Goal: Find specific page/section: Find specific page/section

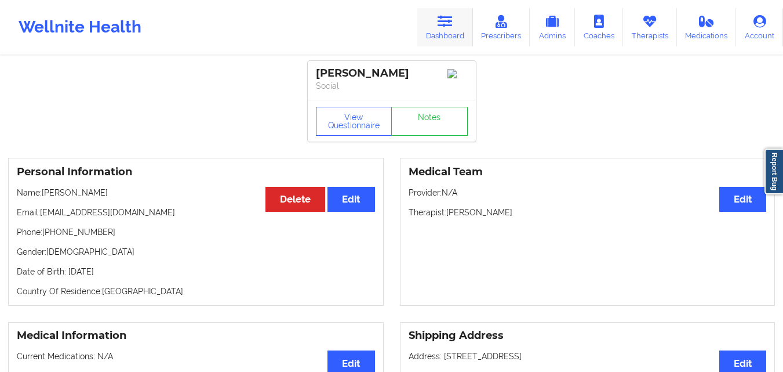
click at [445, 38] on link "Dashboard" at bounding box center [446, 27] width 56 height 38
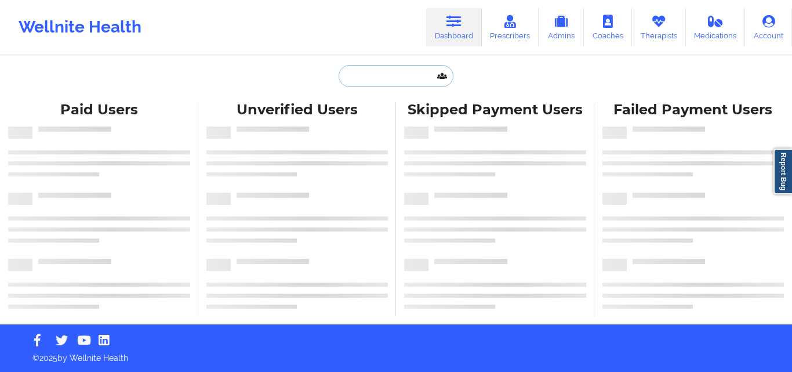
click at [384, 81] on input "text" at bounding box center [396, 76] width 115 height 22
paste input "Doris P"
type input "Doris P"
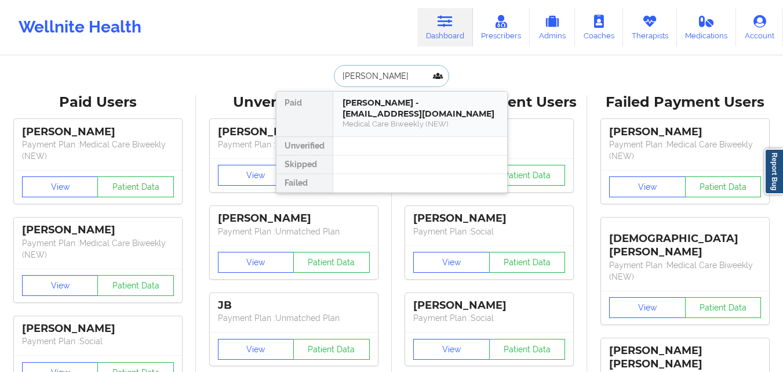
click at [389, 117] on div "Doris P - doritaperez474@gmail.com" at bounding box center [420, 107] width 155 height 21
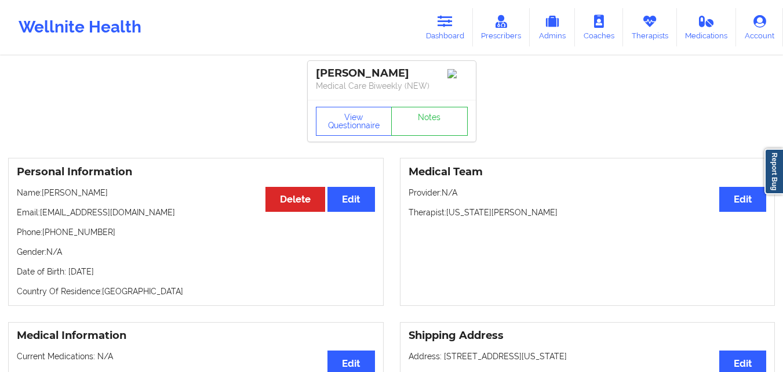
click at [125, 167] on div "Personal Information Edit Delete Name: Doris P Email: doritaperez474@gmail.com …" at bounding box center [196, 232] width 376 height 148
drag, startPoint x: 111, startPoint y: 235, endPoint x: 5, endPoint y: 238, distance: 106.2
click at [5, 238] on div "Personal Information Edit Delete Name: Doris P Email: doritaperez474@gmail.com …" at bounding box center [196, 232] width 392 height 148
copy p "Phone: +19413037265"
click at [445, 27] on icon at bounding box center [445, 21] width 15 height 13
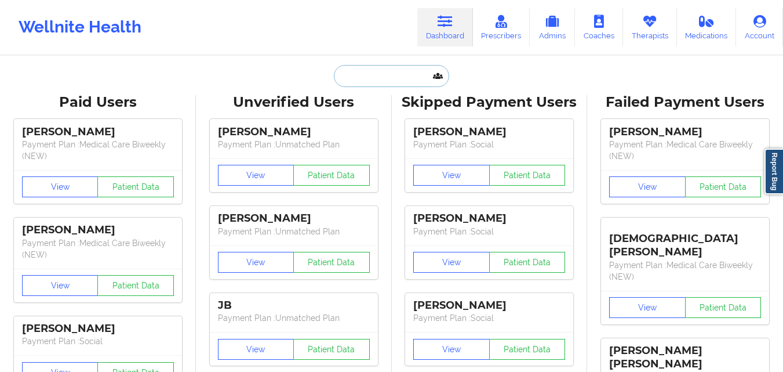
click at [394, 68] on input "text" at bounding box center [391, 76] width 115 height 22
paste input "+12108622462"
type input "+12108622462"
click at [384, 77] on input "text" at bounding box center [391, 76] width 115 height 22
paste input "+12108622462"
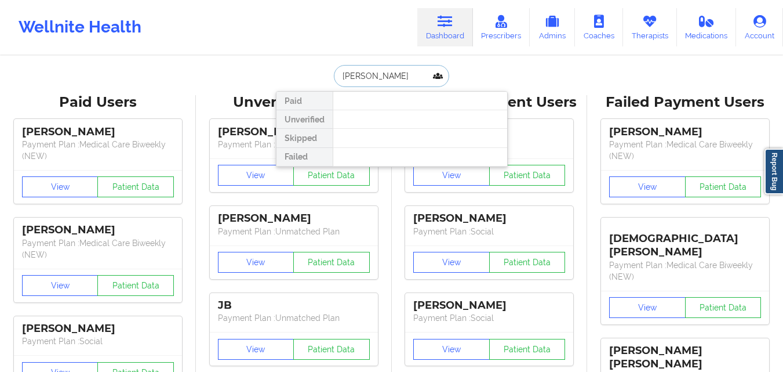
type input "jose flores"
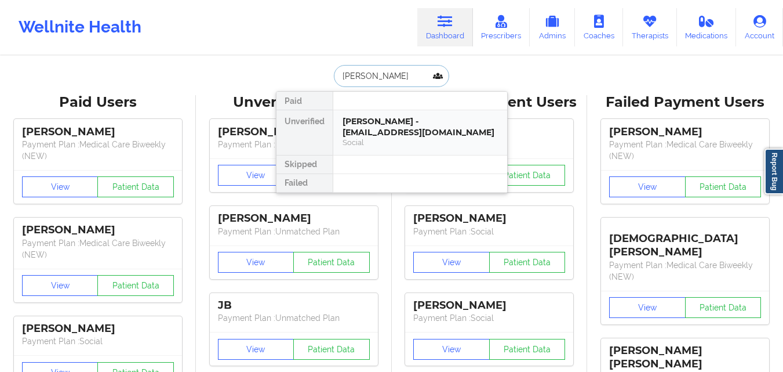
click at [399, 137] on div "Social" at bounding box center [420, 142] width 155 height 10
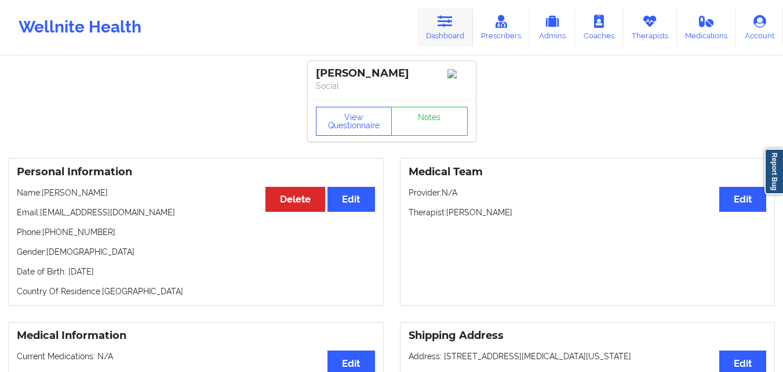
click at [444, 33] on link "Dashboard" at bounding box center [446, 27] width 56 height 38
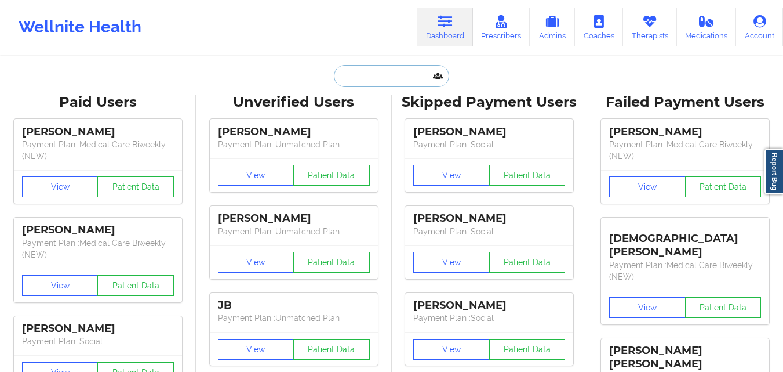
click at [361, 78] on input "text" at bounding box center [391, 76] width 115 height 22
type input "l"
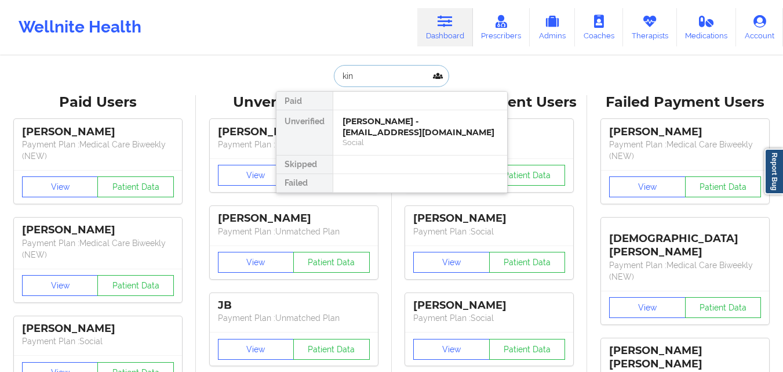
type input "king"
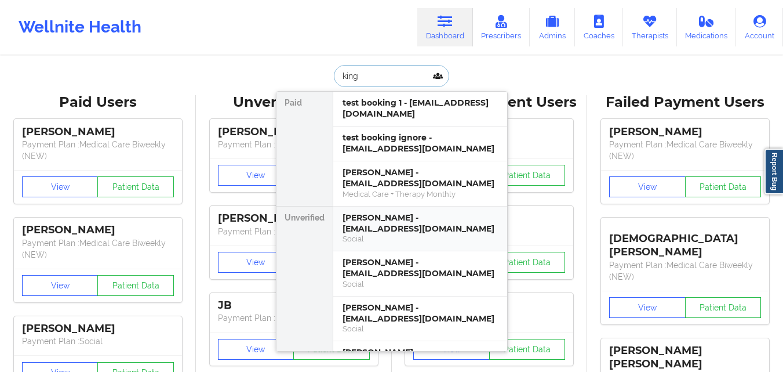
click at [449, 212] on div "Yolanda Jones-King - ycj9369@gmail.com" at bounding box center [420, 222] width 155 height 21
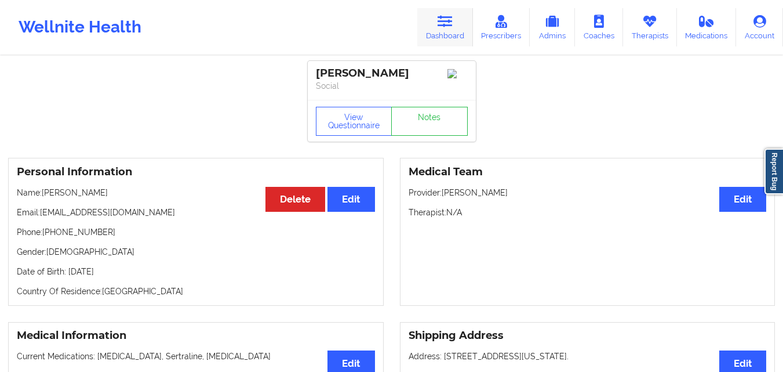
click at [441, 32] on link "Dashboard" at bounding box center [446, 27] width 56 height 38
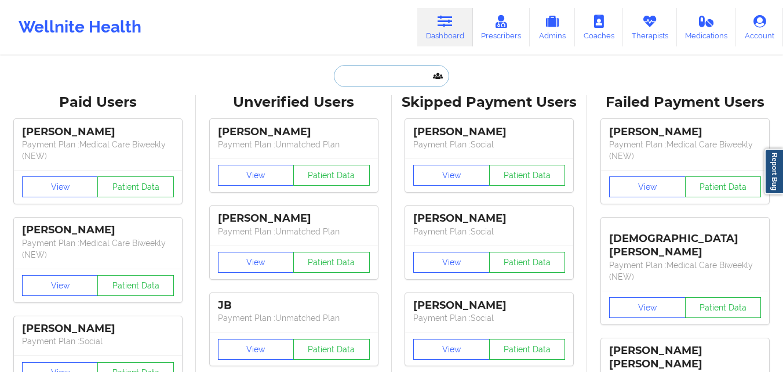
click at [395, 77] on input "text" at bounding box center [391, 76] width 115 height 22
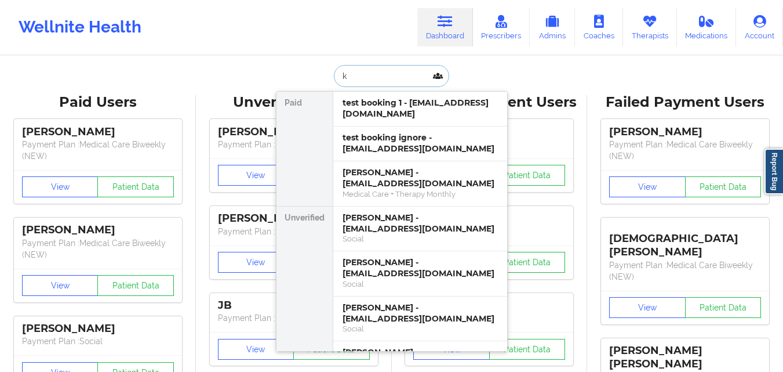
type input "ki"
click at [413, 257] on div "Malcolm E King - wicked162223@gmail.com" at bounding box center [420, 267] width 155 height 21
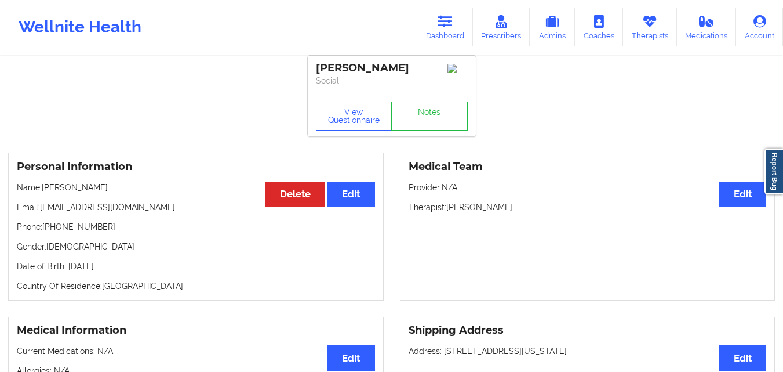
scroll to position [6, 0]
click at [436, 41] on link "Dashboard" at bounding box center [446, 27] width 56 height 38
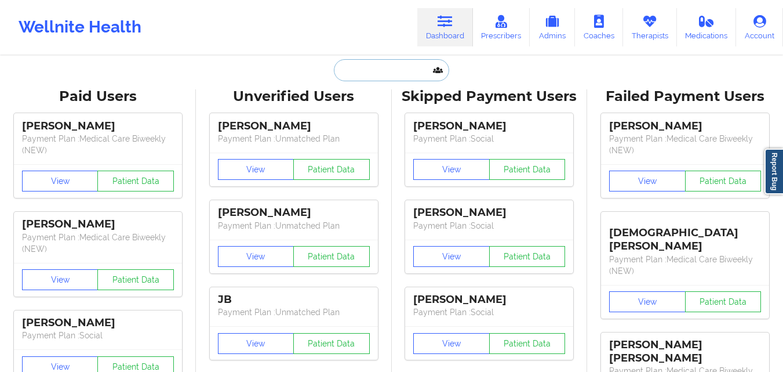
click at [378, 70] on input "text" at bounding box center [391, 70] width 115 height 22
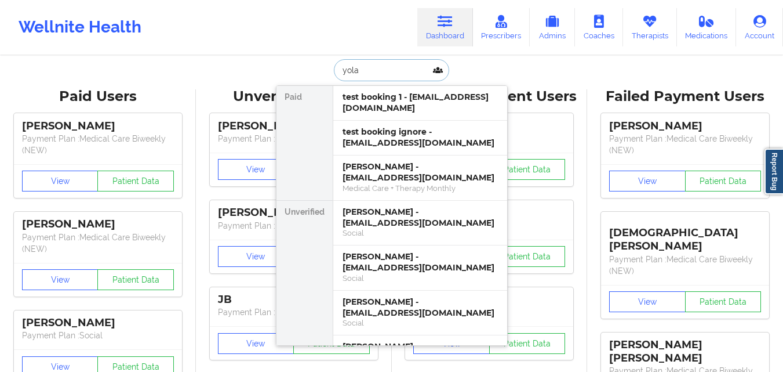
type input "yolan"
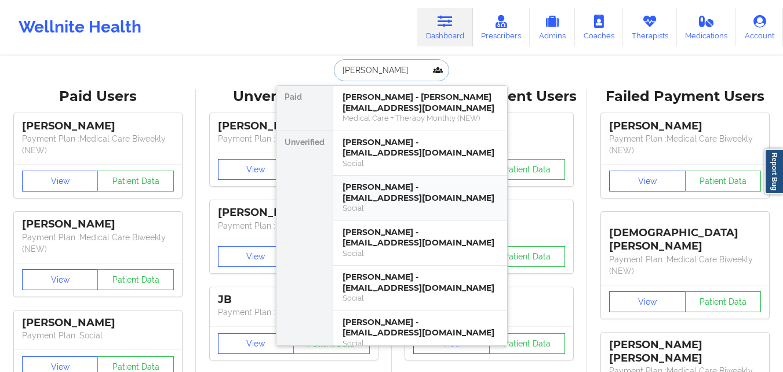
click at [408, 190] on div "Yolanda Jones-King - ycj9369@gmail.com" at bounding box center [420, 192] width 155 height 21
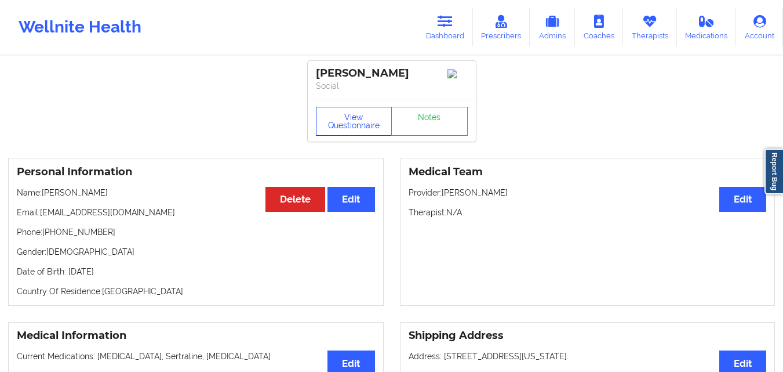
click at [350, 136] on button "View Questionnaire" at bounding box center [354, 121] width 77 height 29
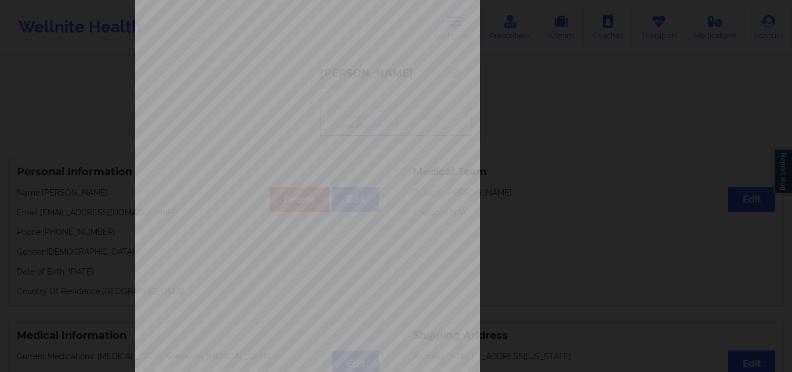
scroll to position [182, 0]
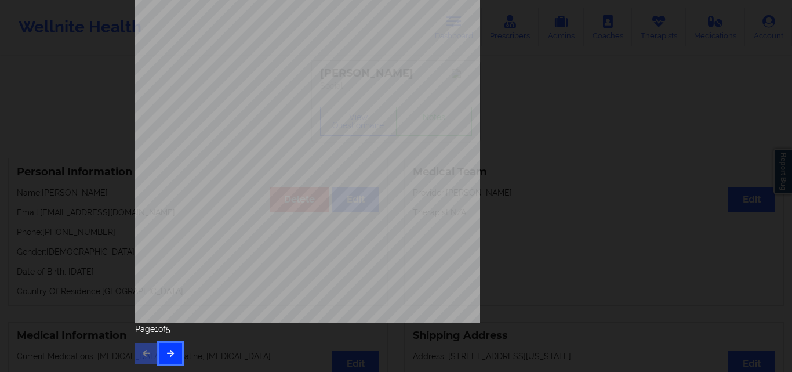
click at [170, 350] on icon "button" at bounding box center [171, 352] width 10 height 7
click at [177, 359] on button "button" at bounding box center [170, 353] width 23 height 21
click at [172, 352] on icon "button" at bounding box center [171, 352] width 10 height 7
click at [162, 346] on button "button" at bounding box center [170, 353] width 23 height 21
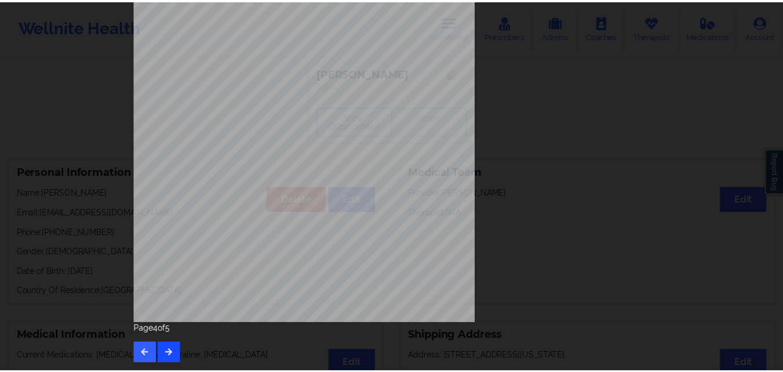
scroll to position [0, 0]
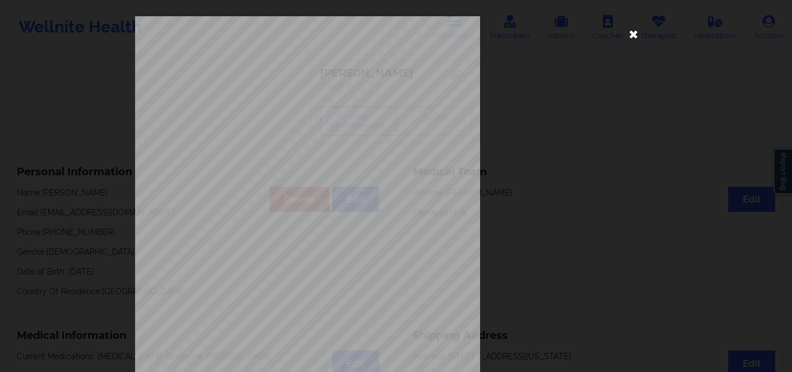
click at [632, 36] on icon at bounding box center [634, 33] width 19 height 19
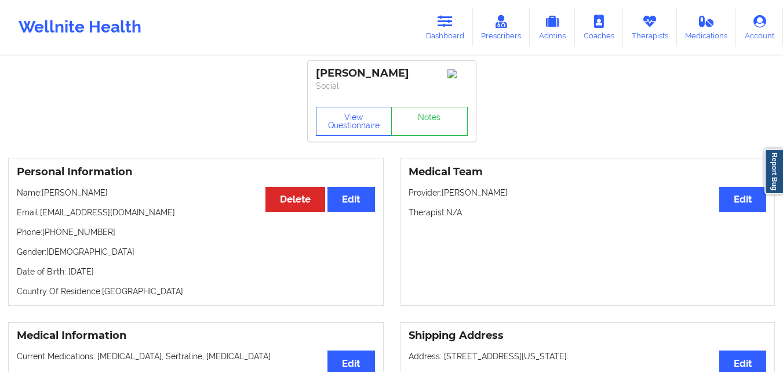
drag, startPoint x: 45, startPoint y: 197, endPoint x: 128, endPoint y: 199, distance: 83.6
click at [128, 198] on p "Name: Yolanda Jones-King" at bounding box center [196, 193] width 358 height 12
copy p "Yolanda Jones-King"
click at [451, 24] on icon at bounding box center [445, 21] width 15 height 13
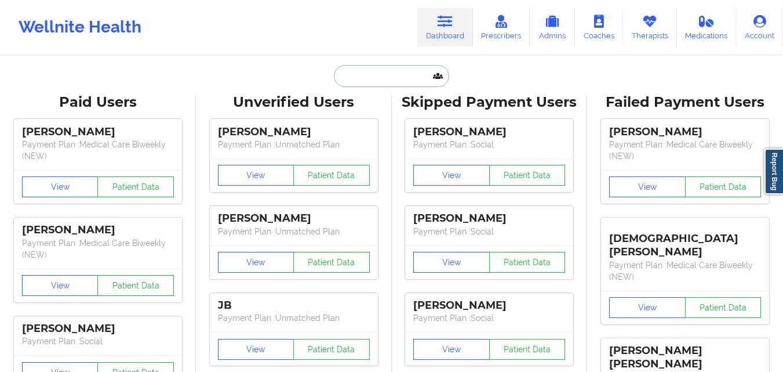
click at [400, 76] on input "text" at bounding box center [391, 76] width 115 height 22
paste input "Vanessa Chauhan"
type input "Vanessa Chauhan"
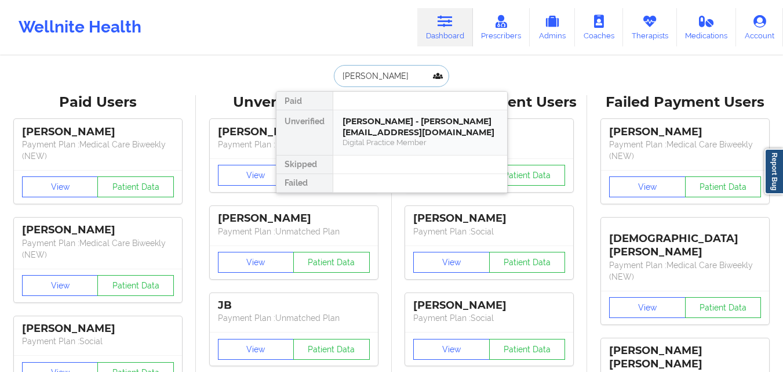
click at [451, 135] on div "Vanessa Chauhan - vanessa.chauhan@yahoo.com" at bounding box center [420, 126] width 155 height 21
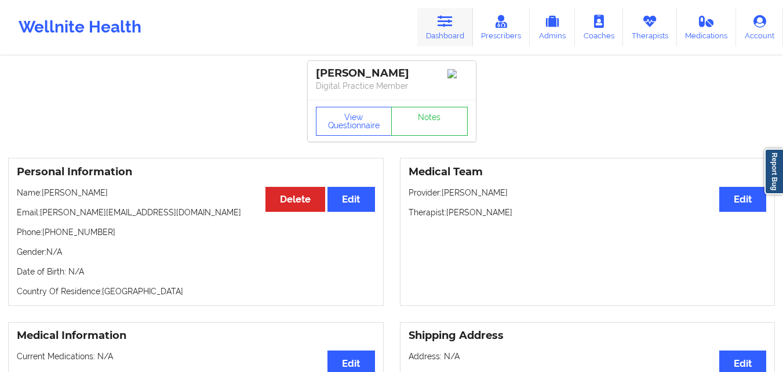
click at [427, 37] on link "Dashboard" at bounding box center [446, 27] width 56 height 38
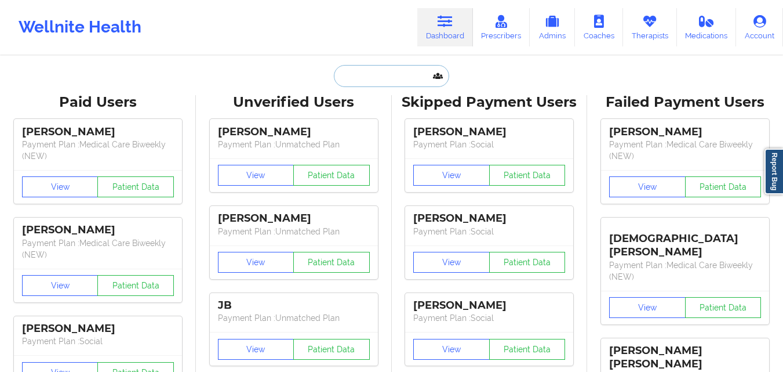
click at [365, 75] on input "text" at bounding box center [391, 76] width 115 height 22
paste input "KADEDRA JAMES"
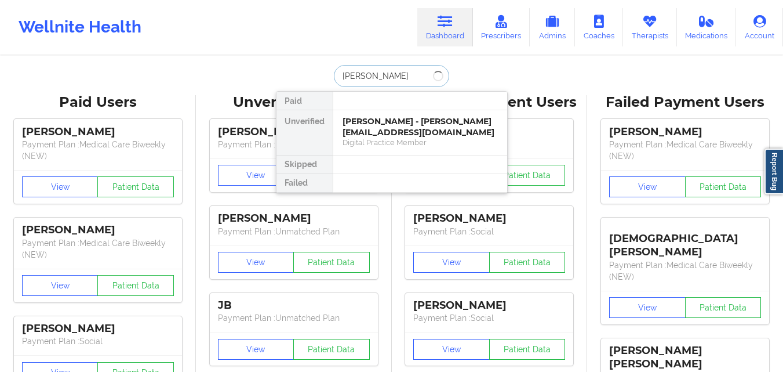
type input "KADEDRA JAMES"
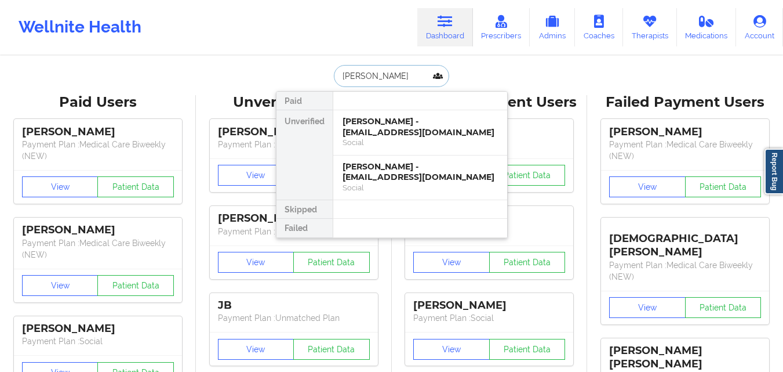
click at [413, 68] on input "KADEDRA JAMES" at bounding box center [391, 76] width 115 height 22
click at [402, 172] on div "KADEDRA JAMES - kadedramoncia@gmail.com" at bounding box center [420, 171] width 155 height 21
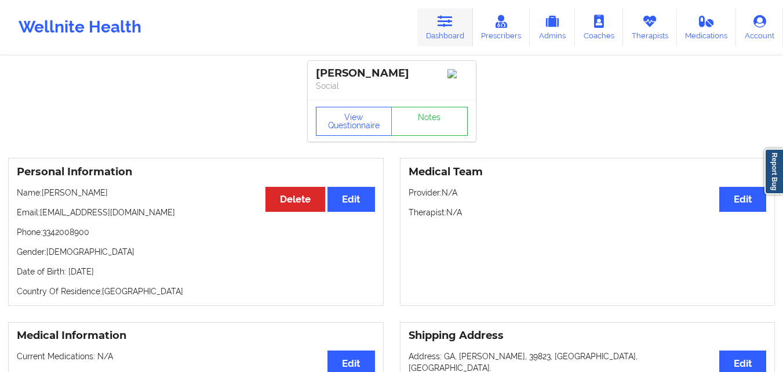
click at [446, 28] on icon at bounding box center [445, 21] width 15 height 13
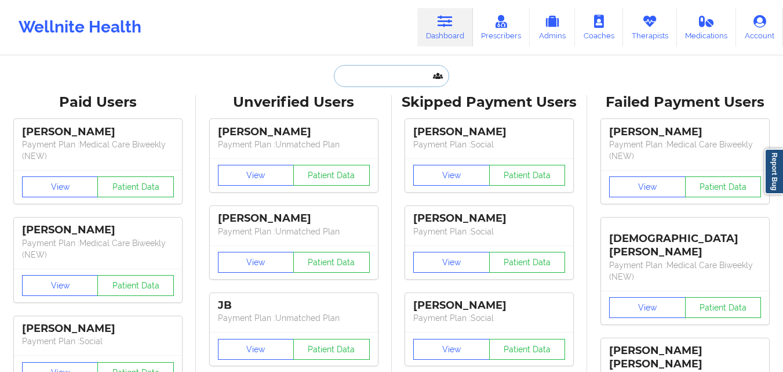
click at [409, 77] on input "text" at bounding box center [391, 76] width 115 height 22
paste input "KADEDRA JAMES"
type input "KADEDRA JAMES"
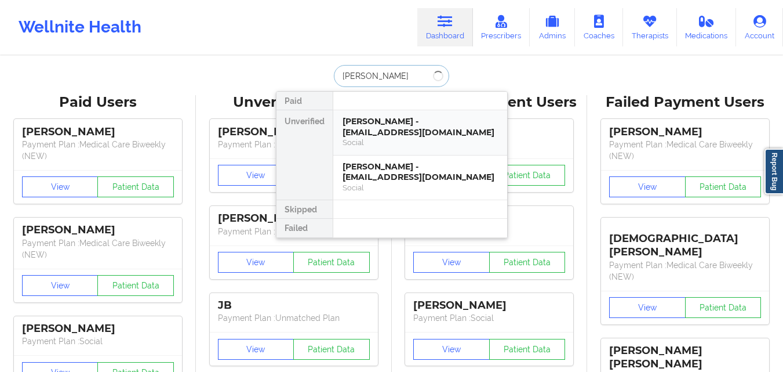
click at [422, 127] on div "Kadedra James - jameskadedra@icloud.com" at bounding box center [420, 126] width 155 height 21
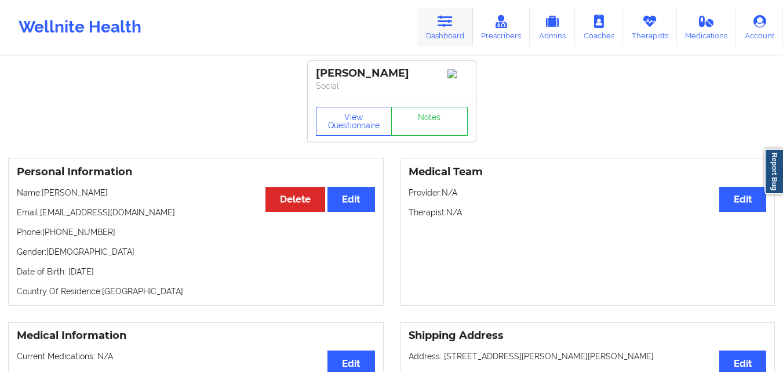
click at [449, 28] on link "Dashboard" at bounding box center [446, 27] width 56 height 38
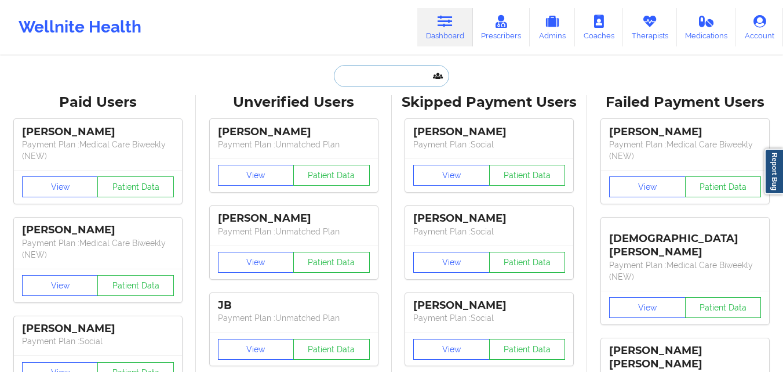
click at [387, 81] on input "text" at bounding box center [391, 76] width 115 height 22
paste input "KADEDRA JAMES"
type input "KADEDRA JAMES"
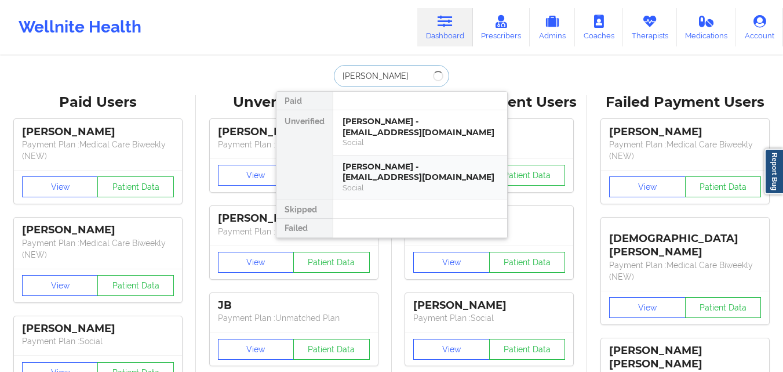
click at [397, 173] on div "KADEDRA JAMES - kadedramoncia@gmail.com" at bounding box center [420, 171] width 155 height 21
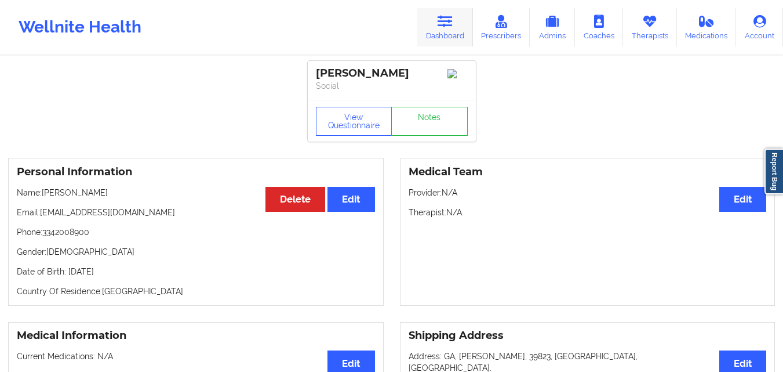
click at [438, 20] on link "Dashboard" at bounding box center [446, 27] width 56 height 38
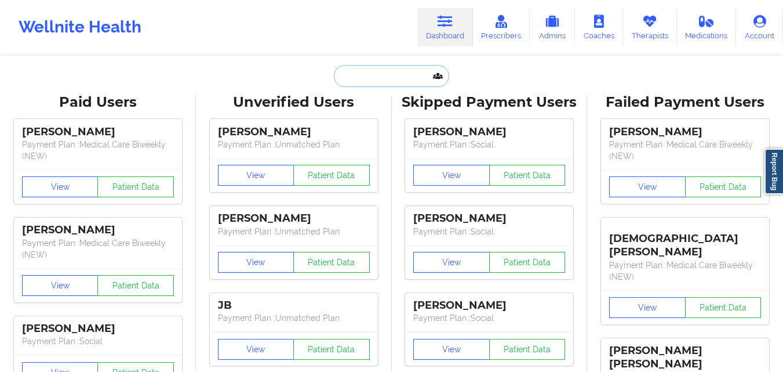
click at [372, 68] on input "text" at bounding box center [391, 76] width 115 height 22
paste input "KADEDRA JAMES"
type input "KADEDRA JAMES"
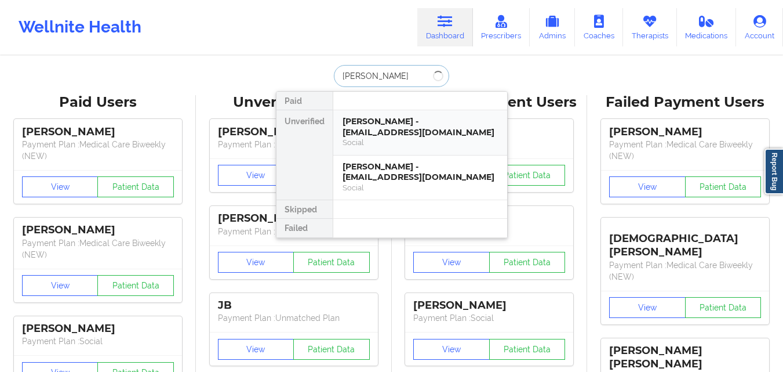
click at [370, 132] on div "Kadedra James - jameskadedra@icloud.com" at bounding box center [420, 126] width 155 height 21
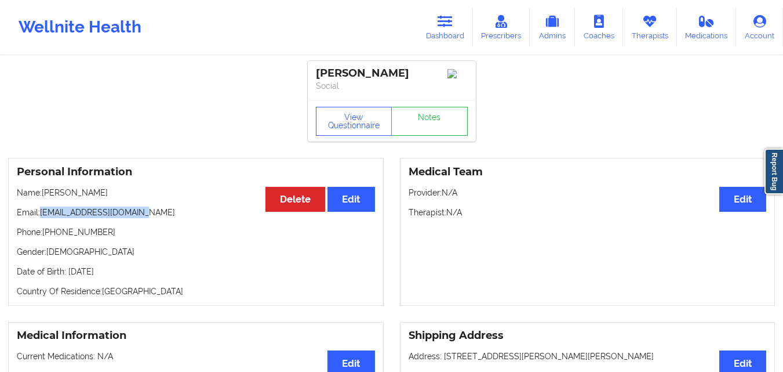
drag, startPoint x: 39, startPoint y: 217, endPoint x: 154, endPoint y: 216, distance: 114.2
click at [154, 216] on p "Email: jameskadedra@icloud.com" at bounding box center [196, 212] width 358 height 12
copy p "jameskadedra@icloud.com"
drag, startPoint x: 103, startPoint y: 238, endPoint x: 45, endPoint y: 234, distance: 57.6
click at [45, 234] on p "Phone: +13342008900" at bounding box center [196, 232] width 358 height 12
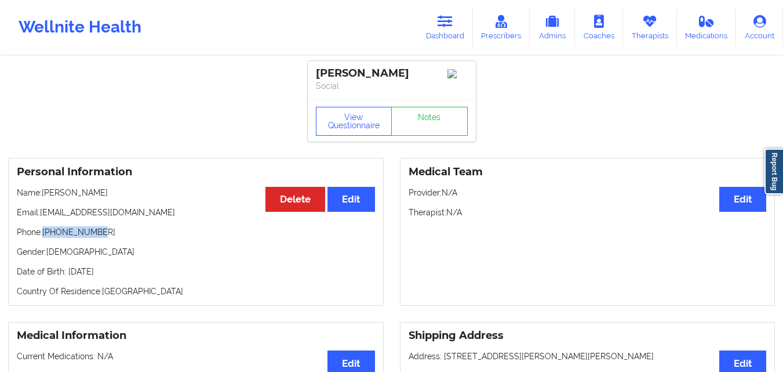
copy p "+13342008900"
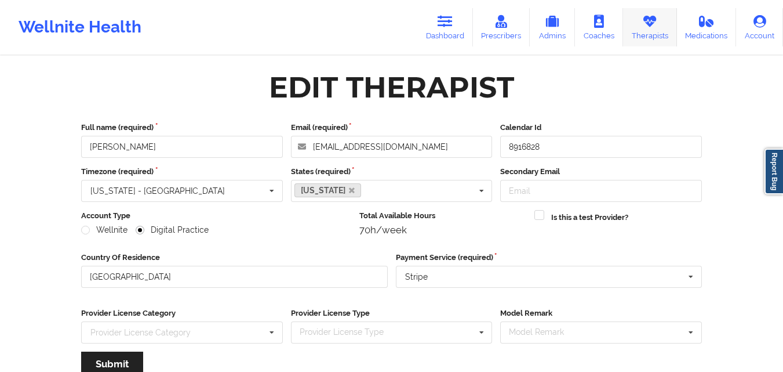
click at [665, 39] on link "Therapists" at bounding box center [650, 27] width 54 height 38
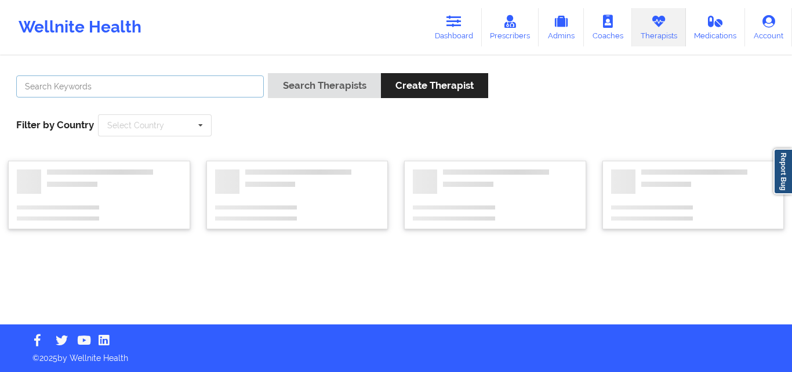
click at [217, 93] on input "text" at bounding box center [140, 86] width 248 height 22
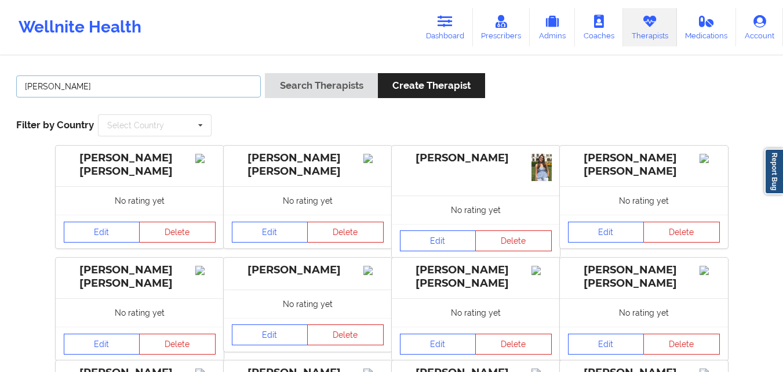
type input "[PERSON_NAME]"
click at [265, 73] on button "Search Therapists" at bounding box center [321, 85] width 113 height 25
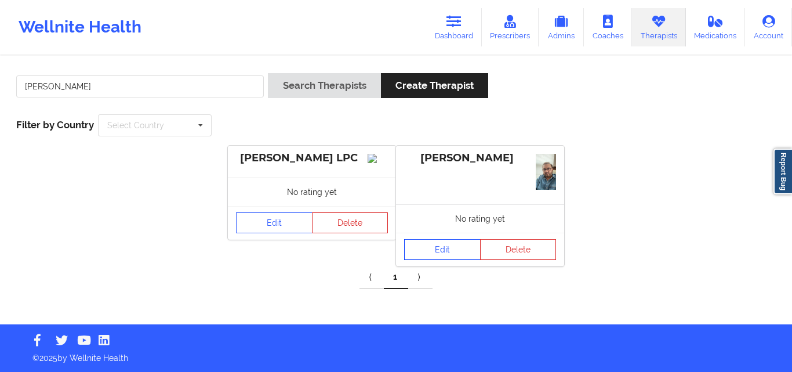
click at [448, 248] on link "Edit" at bounding box center [442, 249] width 77 height 21
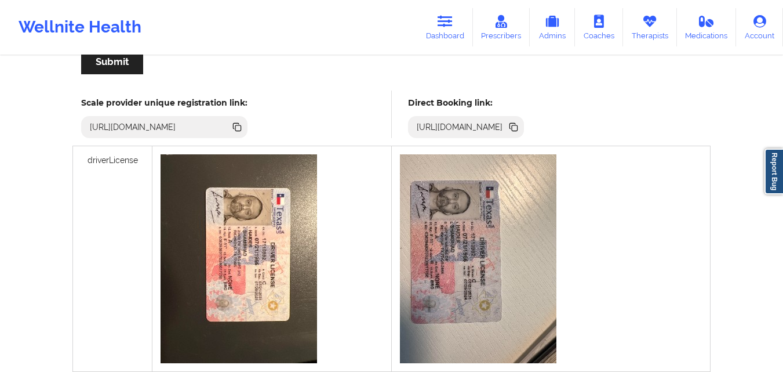
scroll to position [303, 0]
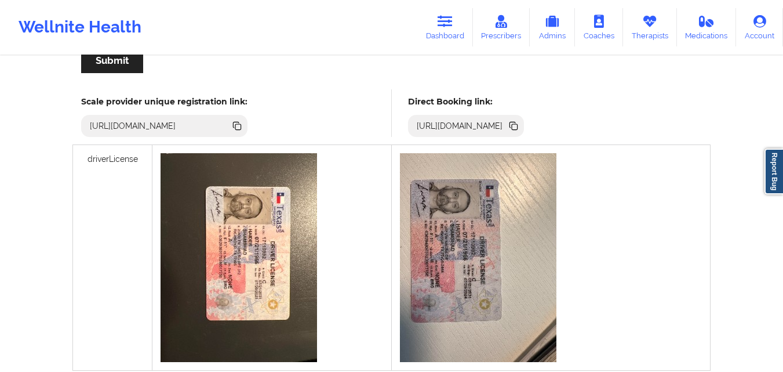
click at [516, 124] on icon at bounding box center [513, 125] width 6 height 6
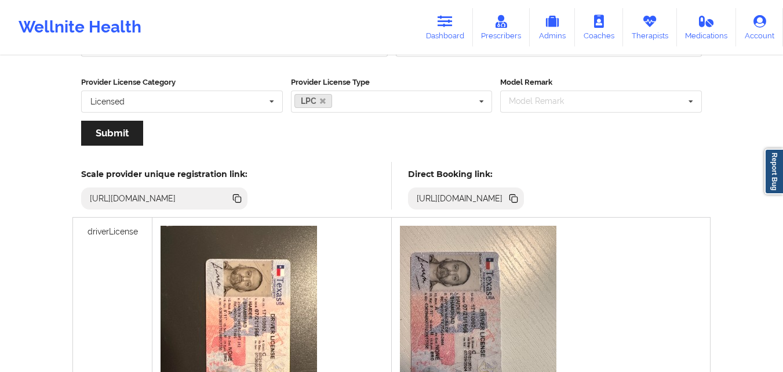
scroll to position [226, 0]
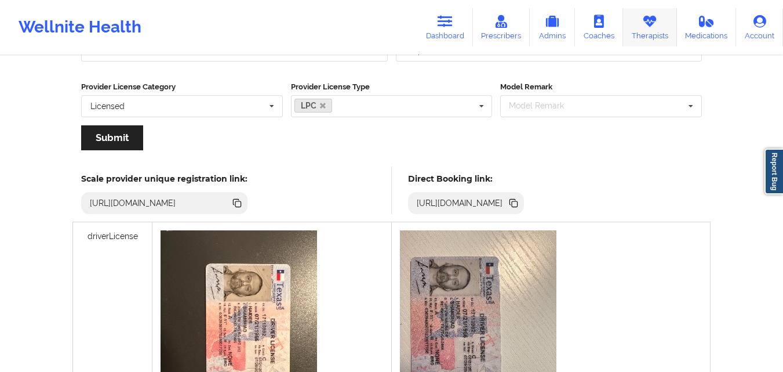
click at [645, 8] on link "Therapists" at bounding box center [650, 27] width 54 height 38
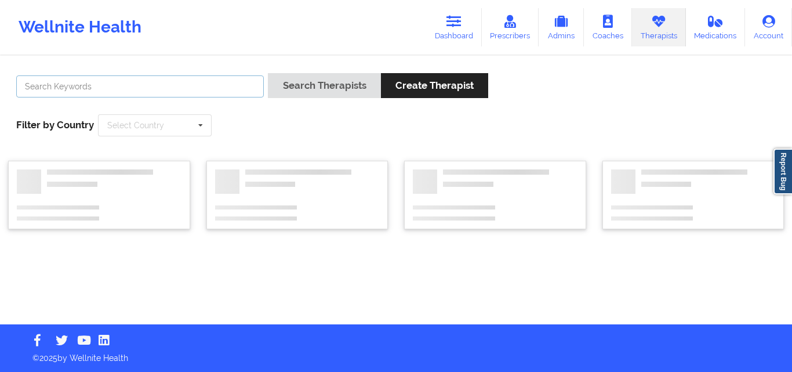
click at [209, 89] on input "text" at bounding box center [140, 86] width 248 height 22
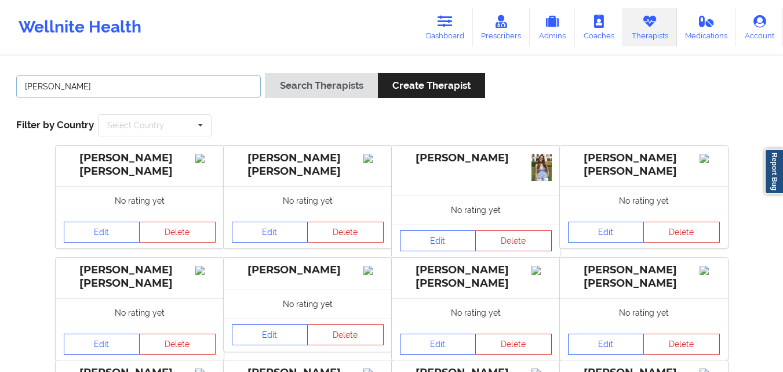
type input "[PERSON_NAME]"
click at [265, 73] on button "Search Therapists" at bounding box center [321, 85] width 113 height 25
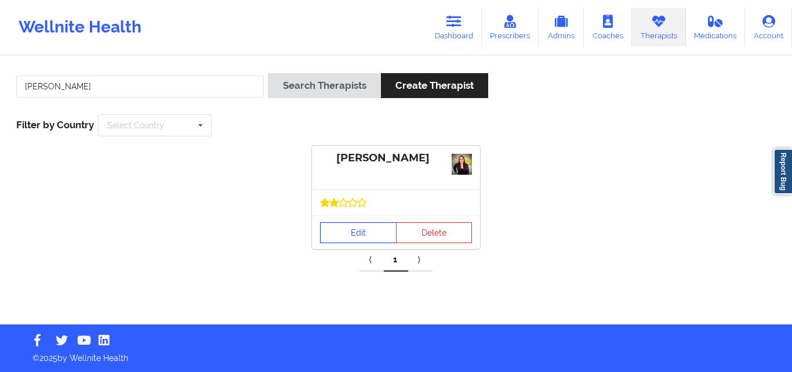
click at [364, 228] on link "Edit" at bounding box center [358, 232] width 77 height 21
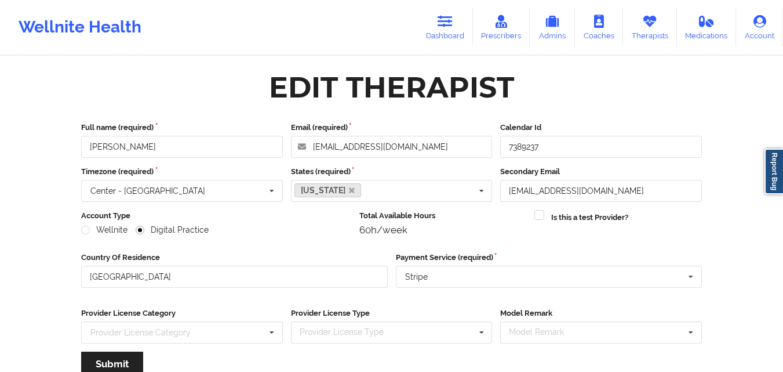
scroll to position [148, 0]
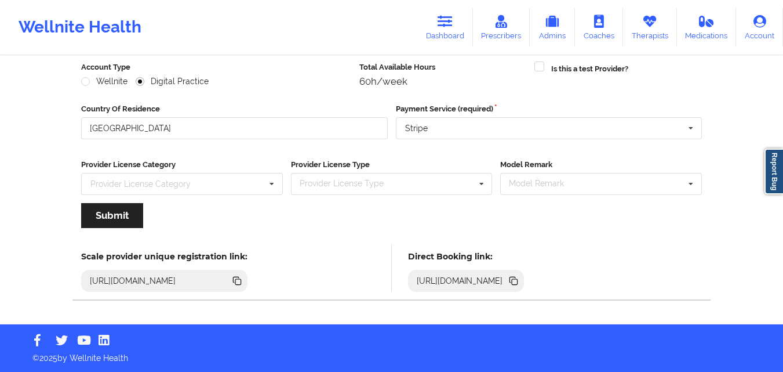
click at [518, 280] on icon at bounding box center [515, 282] width 6 height 6
click at [643, 31] on link "Therapists" at bounding box center [650, 27] width 54 height 38
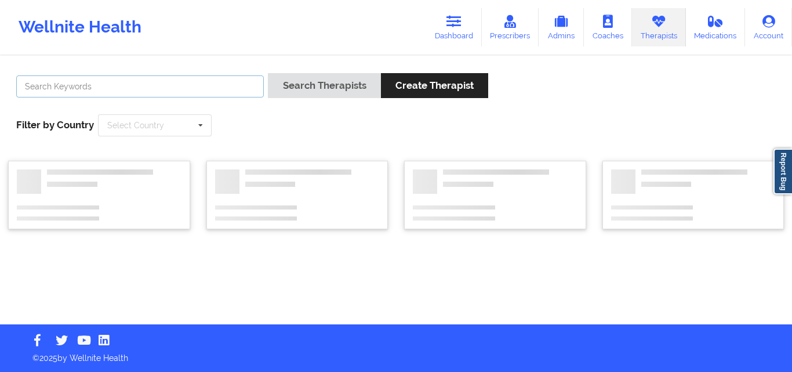
click at [197, 85] on input "text" at bounding box center [140, 86] width 248 height 22
type input "petty"
click at [268, 73] on button "Search Therapists" at bounding box center [324, 85] width 113 height 25
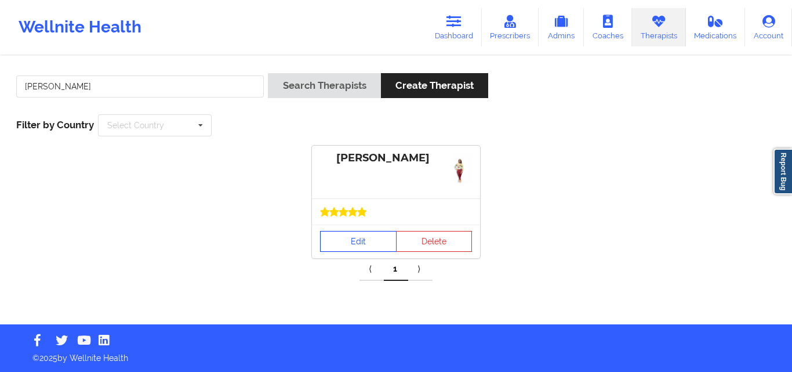
click at [376, 239] on link "Edit" at bounding box center [358, 241] width 77 height 21
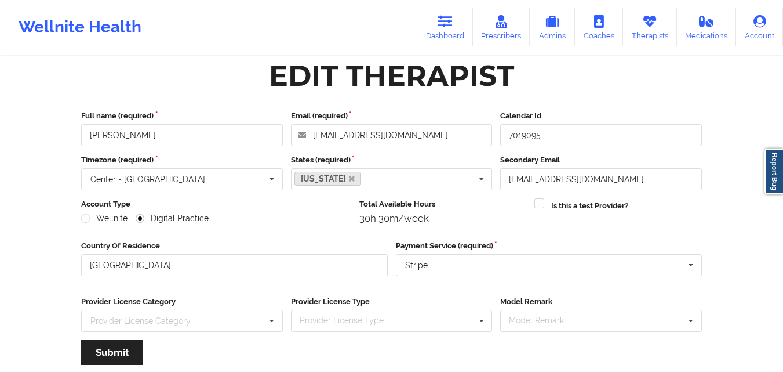
scroll to position [148, 0]
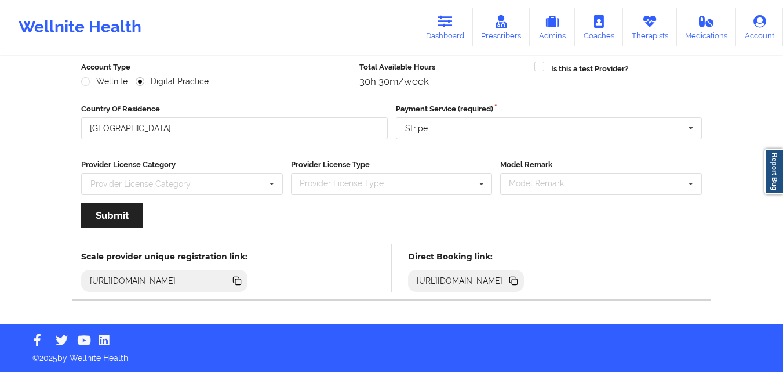
click at [520, 277] on icon at bounding box center [513, 280] width 13 height 13
copy div
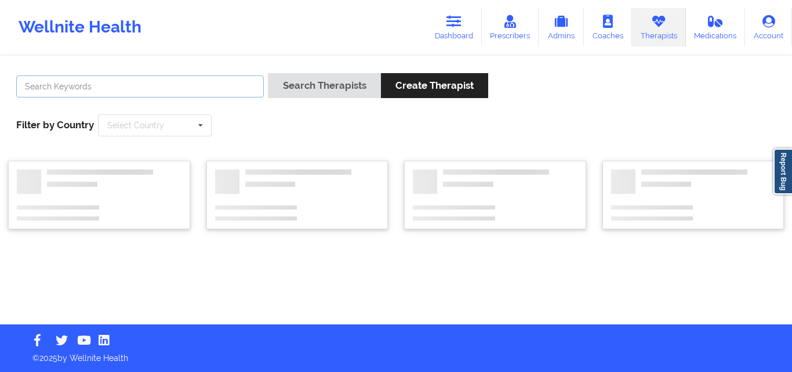
click at [104, 89] on input "text" at bounding box center [140, 86] width 248 height 22
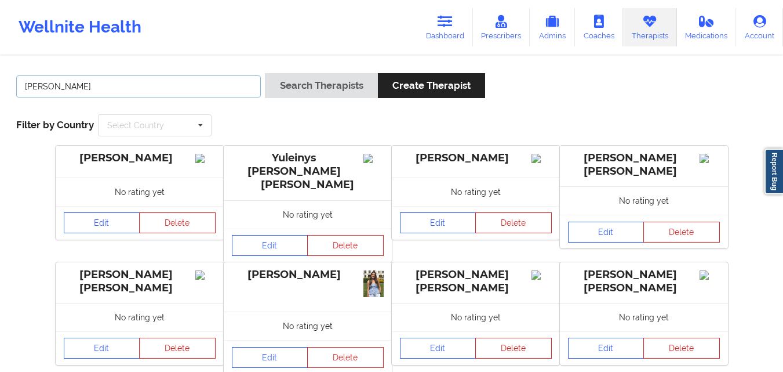
type input "[PERSON_NAME]"
click at [265, 73] on button "Search Therapists" at bounding box center [321, 85] width 113 height 25
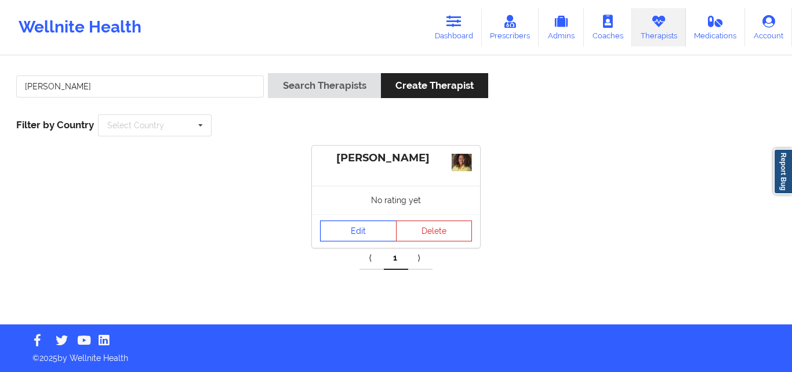
click at [356, 237] on link "Edit" at bounding box center [358, 230] width 77 height 21
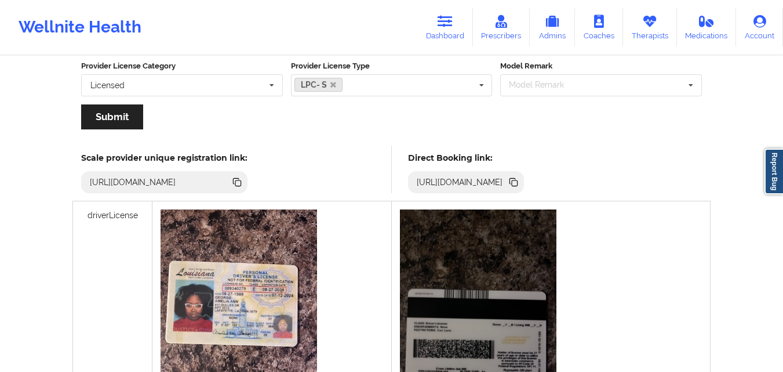
scroll to position [257, 0]
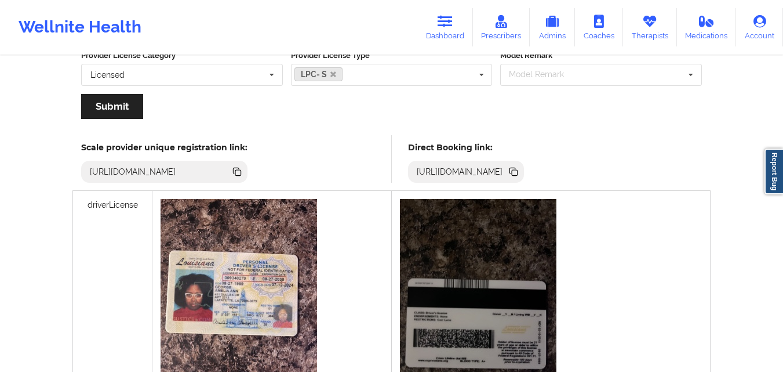
click at [516, 168] on icon at bounding box center [513, 171] width 6 height 6
click at [652, 30] on link "Therapists" at bounding box center [650, 27] width 54 height 38
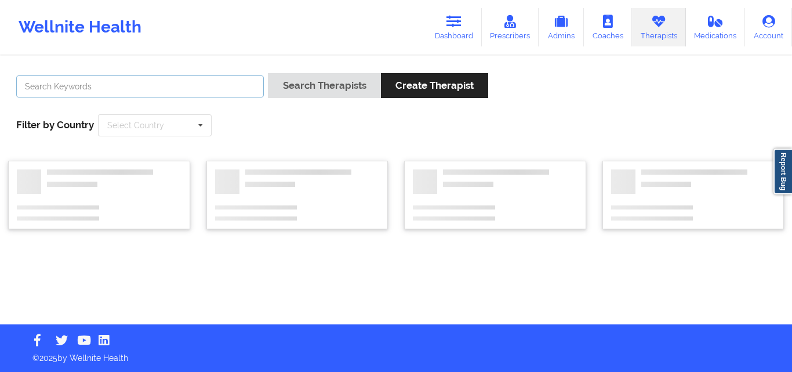
click at [235, 86] on input "text" at bounding box center [140, 86] width 248 height 22
type input "bianca"
click at [268, 73] on button "Search Therapists" at bounding box center [324, 85] width 113 height 25
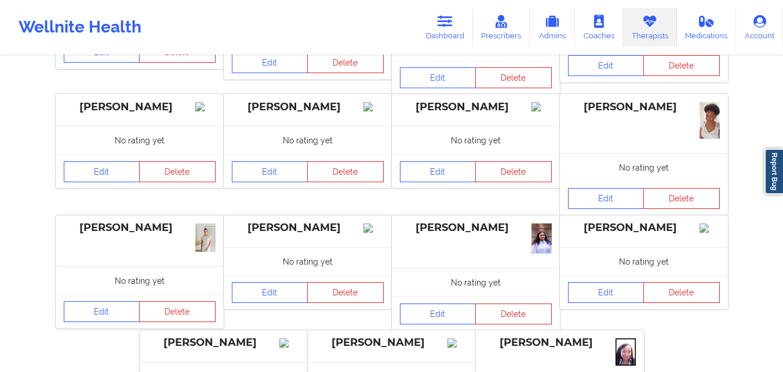
scroll to position [289, 0]
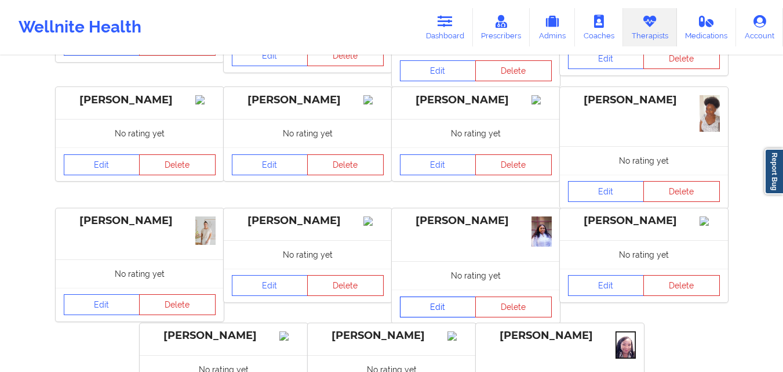
click at [449, 317] on link "Edit" at bounding box center [438, 306] width 77 height 21
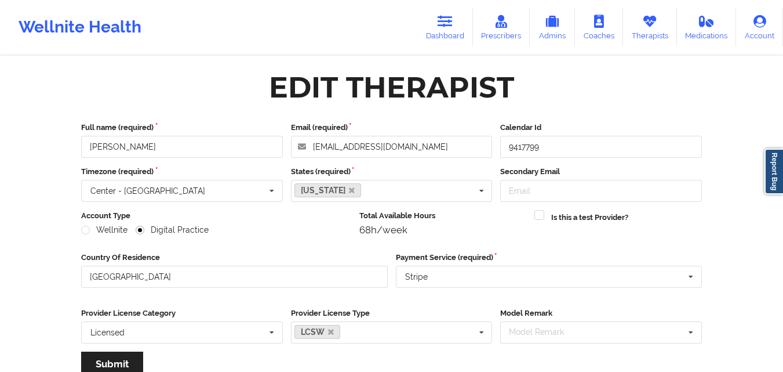
scroll to position [148, 0]
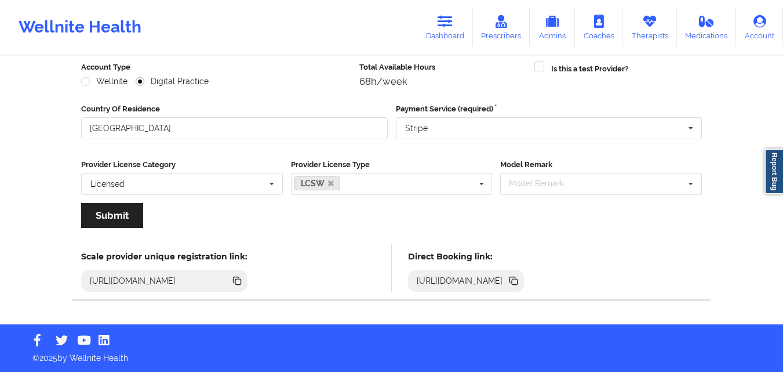
click at [518, 282] on icon at bounding box center [515, 282] width 6 height 6
click at [650, 35] on link "Therapists" at bounding box center [650, 27] width 54 height 38
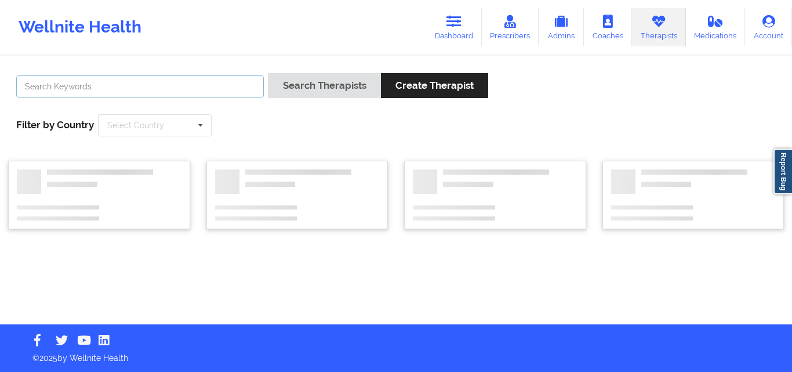
click at [234, 86] on input "text" at bounding box center [140, 86] width 248 height 22
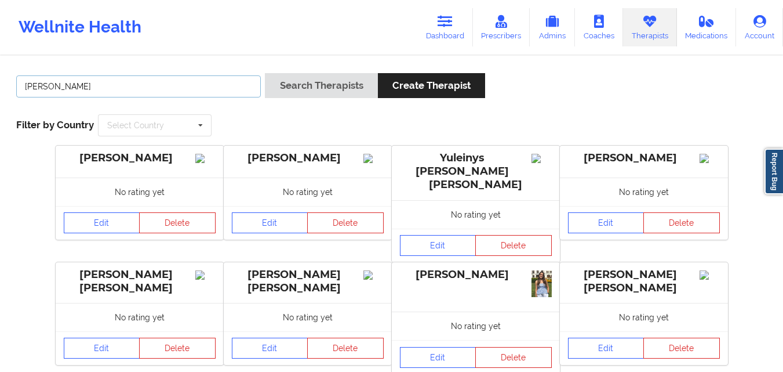
type input "[PERSON_NAME]"
click at [265, 73] on button "Search Therapists" at bounding box center [321, 85] width 113 height 25
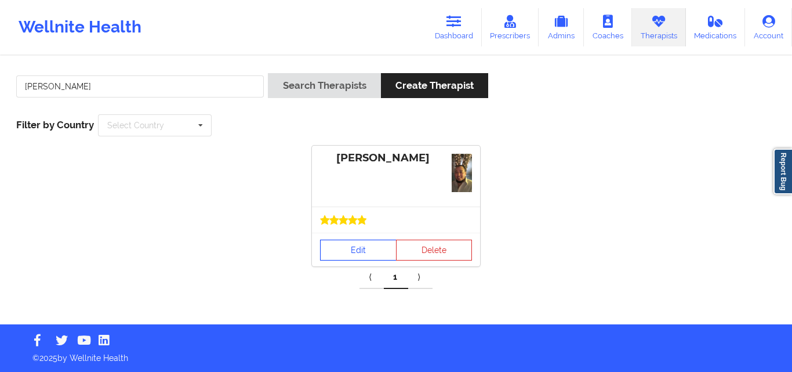
click at [375, 248] on link "Edit" at bounding box center [358, 250] width 77 height 21
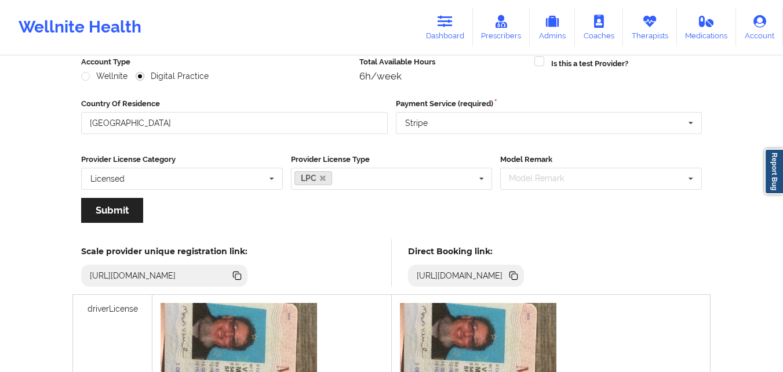
scroll to position [159, 0]
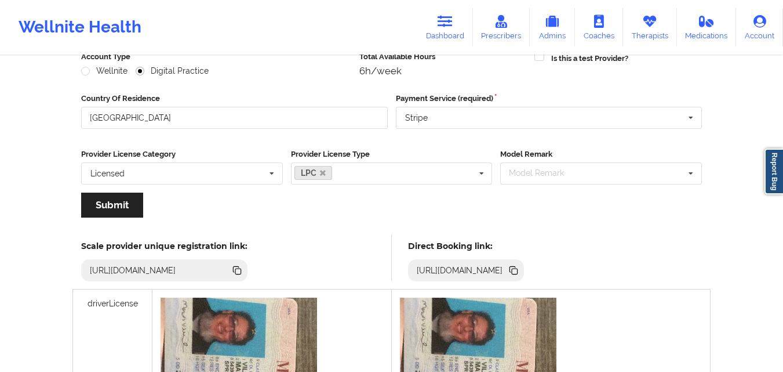
click at [518, 271] on icon at bounding box center [515, 272] width 6 height 6
